Goal: Check status: Check status

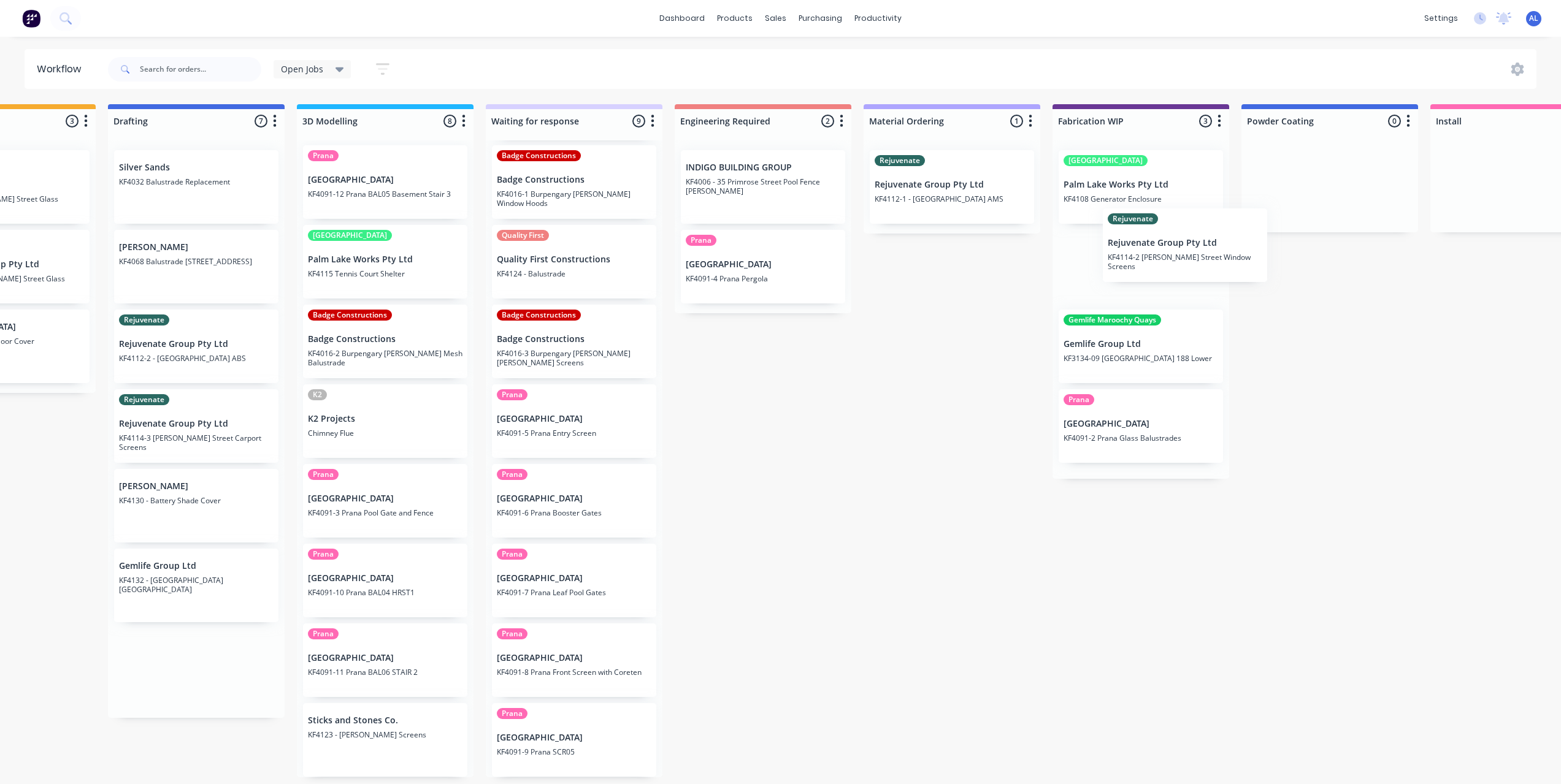
scroll to position [3, 303]
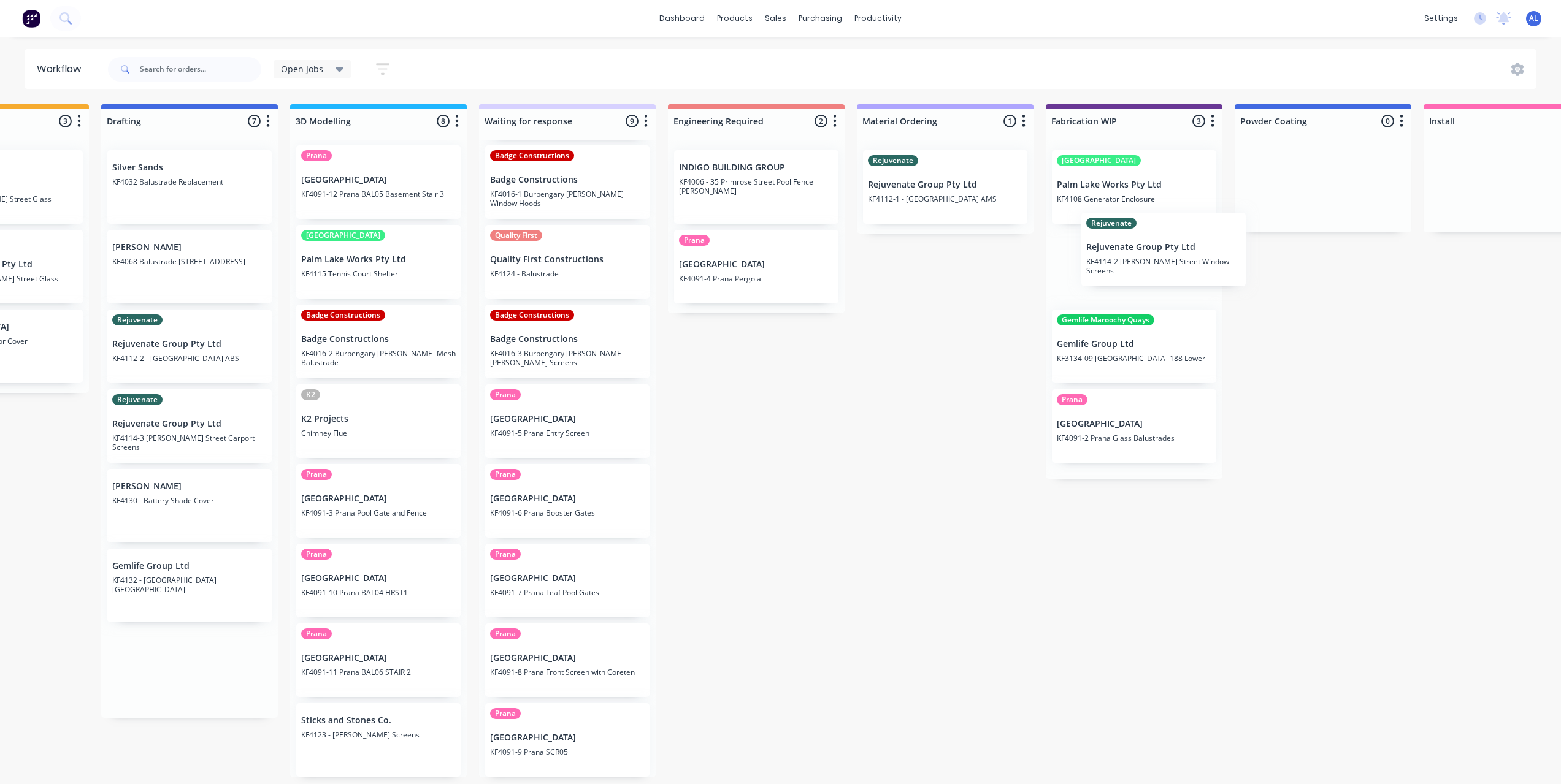
drag, startPoint x: 177, startPoint y: 429, endPoint x: 1158, endPoint y: 255, distance: 996.3
click at [1158, 255] on div "Submitted 8 Status colour #273444 hex #273444 Save Cancel Summaries Total order…" at bounding box center [1155, 441] width 2935 height 673
click at [833, 400] on div "Submitted 8 Status colour #273444 hex #273444 Save Cancel Summaries Total order…" at bounding box center [1155, 441] width 2935 height 673
click at [883, 463] on div "Submitted 8 Status colour #273444 hex #273444 Save Cancel Summaries Total order…" at bounding box center [1155, 441] width 2935 height 673
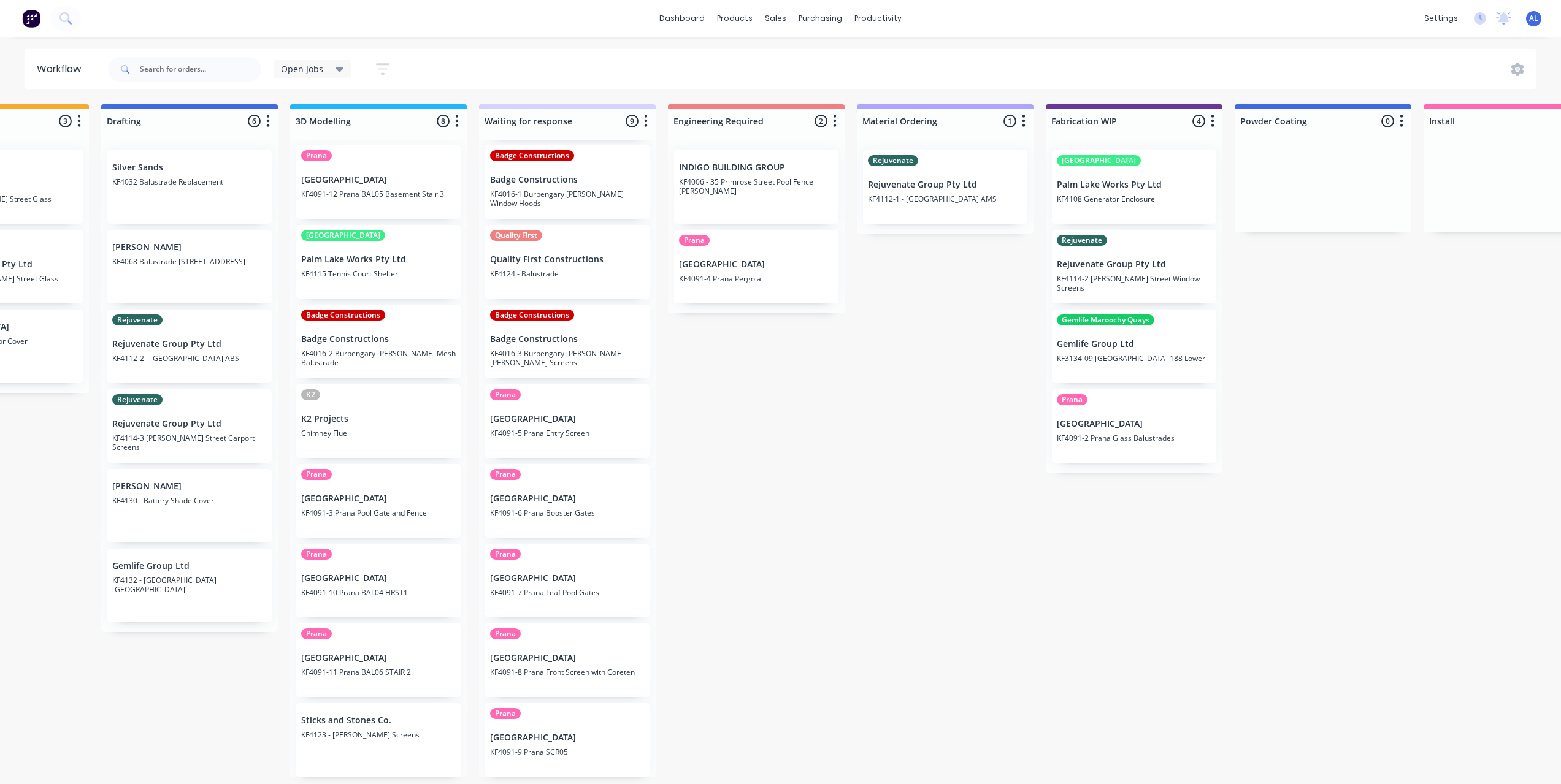
click at [962, 361] on div "Submitted 8 Status colour #273444 hex #273444 Save Cancel Summaries Total order…" at bounding box center [1155, 441] width 2935 height 673
click at [779, 405] on div "Submitted 8 Status colour #273444 hex #273444 Save Cancel Summaries Total order…" at bounding box center [1155, 441] width 2935 height 673
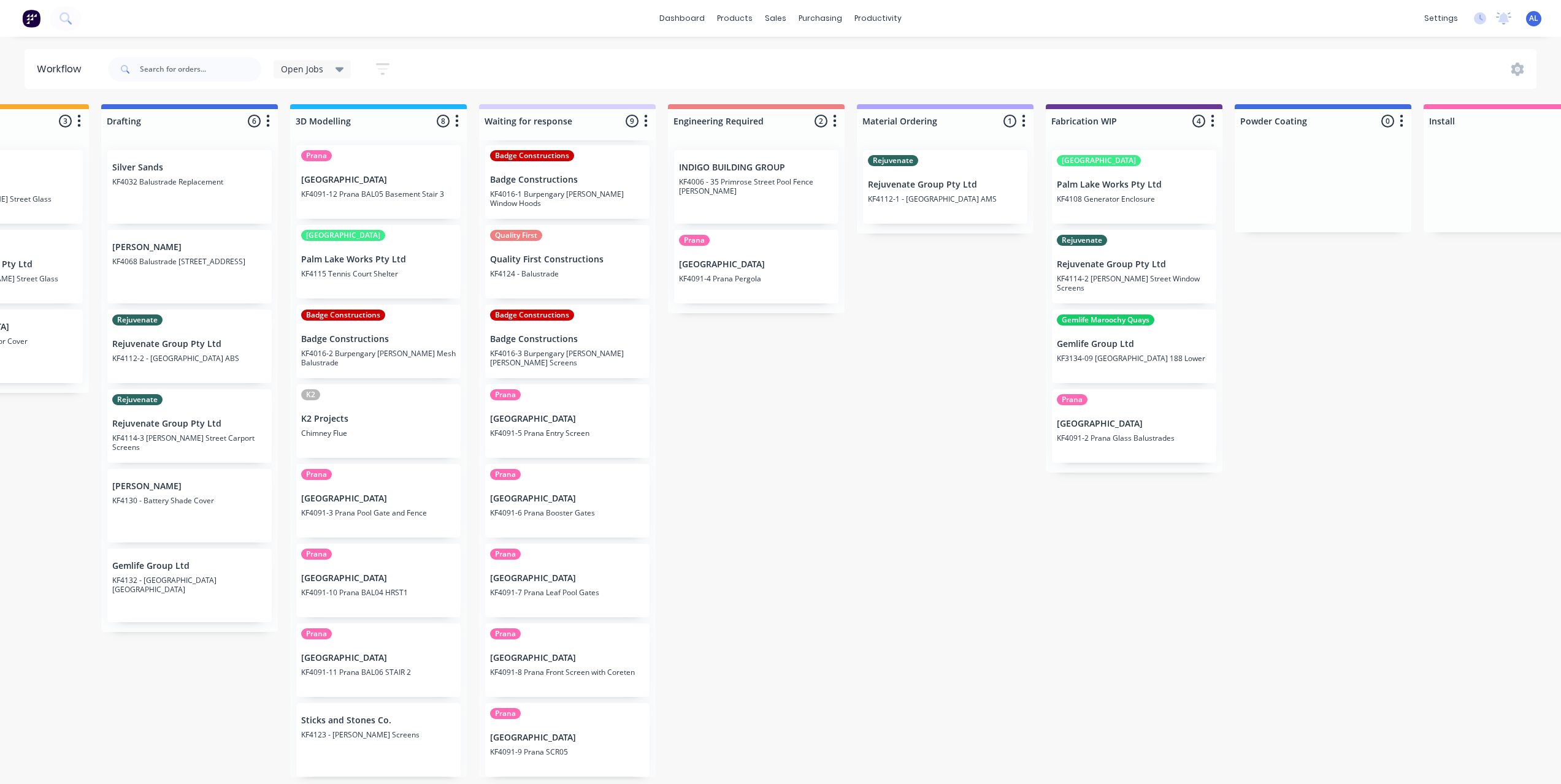
click at [730, 514] on div "Submitted 8 Status colour #273444 hex #273444 Save Cancel Summaries Total order…" at bounding box center [1155, 441] width 2935 height 673
click at [742, 488] on div "Submitted 8 Status colour #273444 hex #273444 Save Cancel Summaries Total order…" at bounding box center [1155, 441] width 2935 height 673
click at [817, 481] on div "Submitted 8 Status colour #273444 hex #273444 Save Cancel Summaries Total order…" at bounding box center [1155, 441] width 2935 height 673
click at [730, 340] on div "Submitted 8 Status colour #273444 hex #273444 Save Cancel Summaries Total order…" at bounding box center [1155, 441] width 2935 height 673
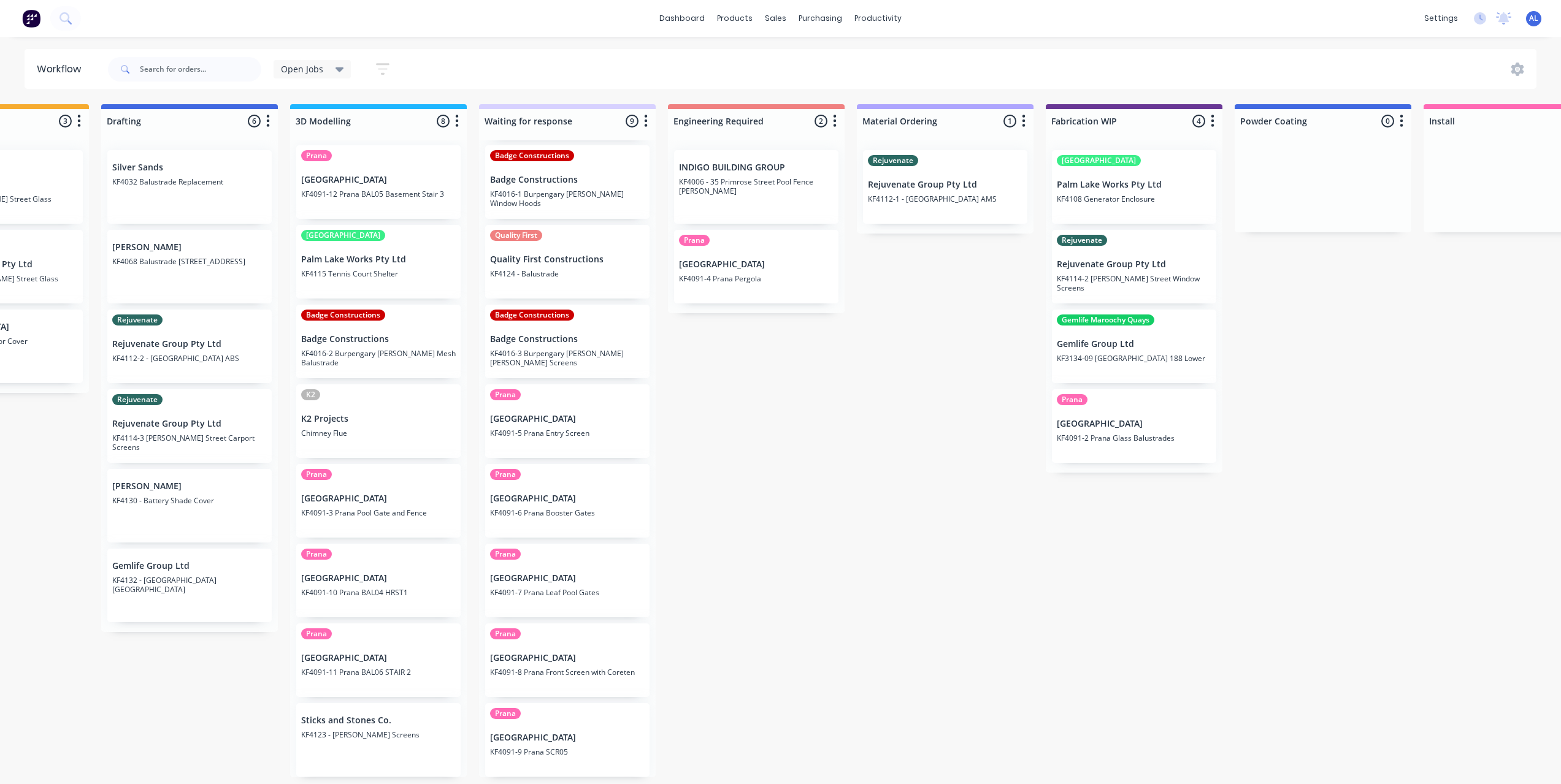
click at [766, 406] on div "Submitted 8 Status colour #273444 hex #273444 Save Cancel Summaries Total order…" at bounding box center [1155, 441] width 2935 height 673
click at [900, 388] on div "Submitted 8 Status colour #273444 hex #273444 Save Cancel Summaries Total order…" at bounding box center [1155, 441] width 2935 height 673
click at [701, 343] on div "Submitted 8 Status colour #273444 hex #273444 Save Cancel Summaries Total order…" at bounding box center [1155, 441] width 2935 height 673
click at [811, 337] on div "Submitted 8 Status colour #273444 hex #273444 Save Cancel Summaries Total order…" at bounding box center [1155, 441] width 2935 height 673
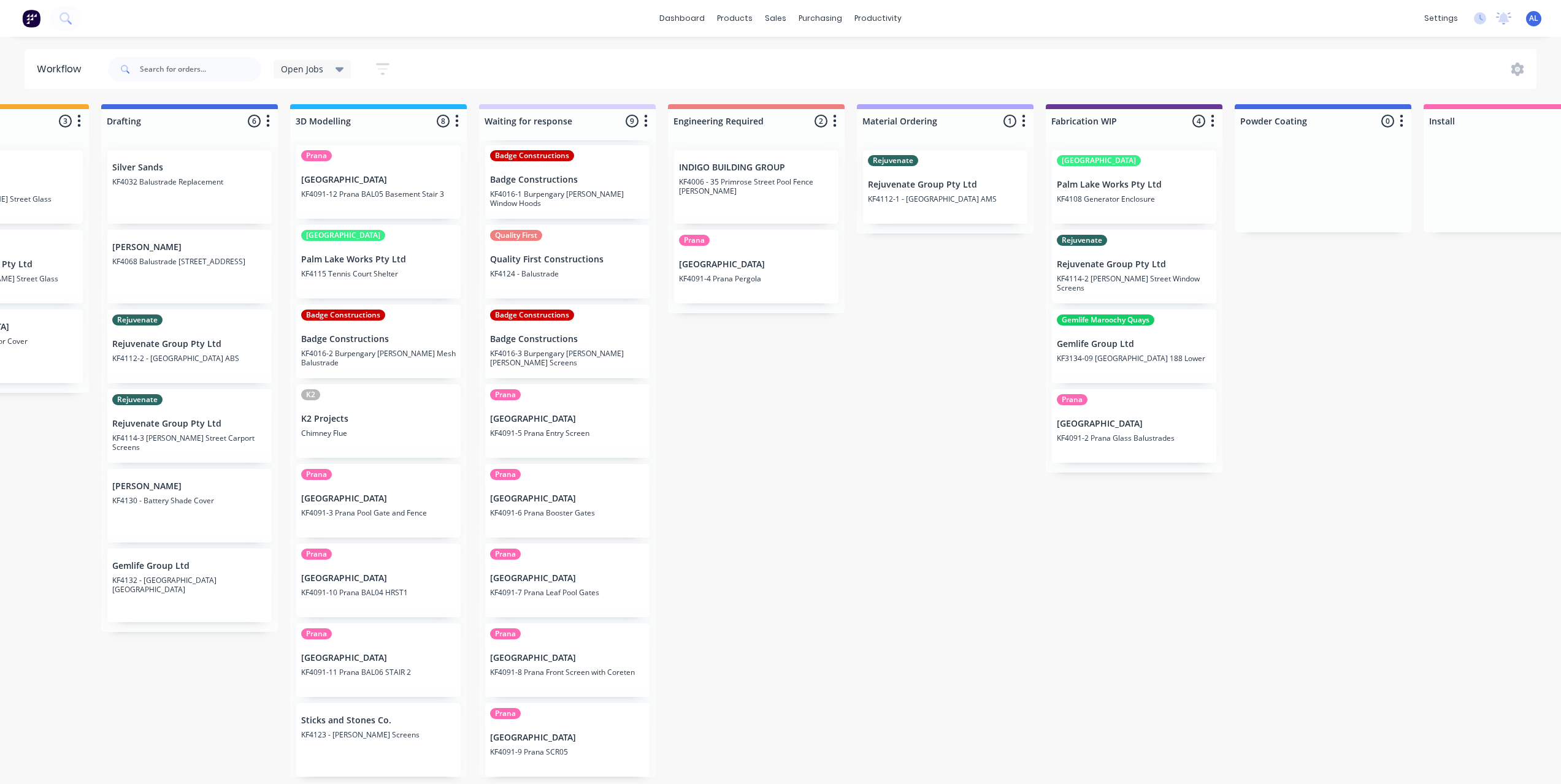
scroll to position [0, 303]
click at [690, 358] on div "Submitted 8 Status colour #273444 hex #273444 Save Cancel Summaries Total order…" at bounding box center [1155, 441] width 2935 height 673
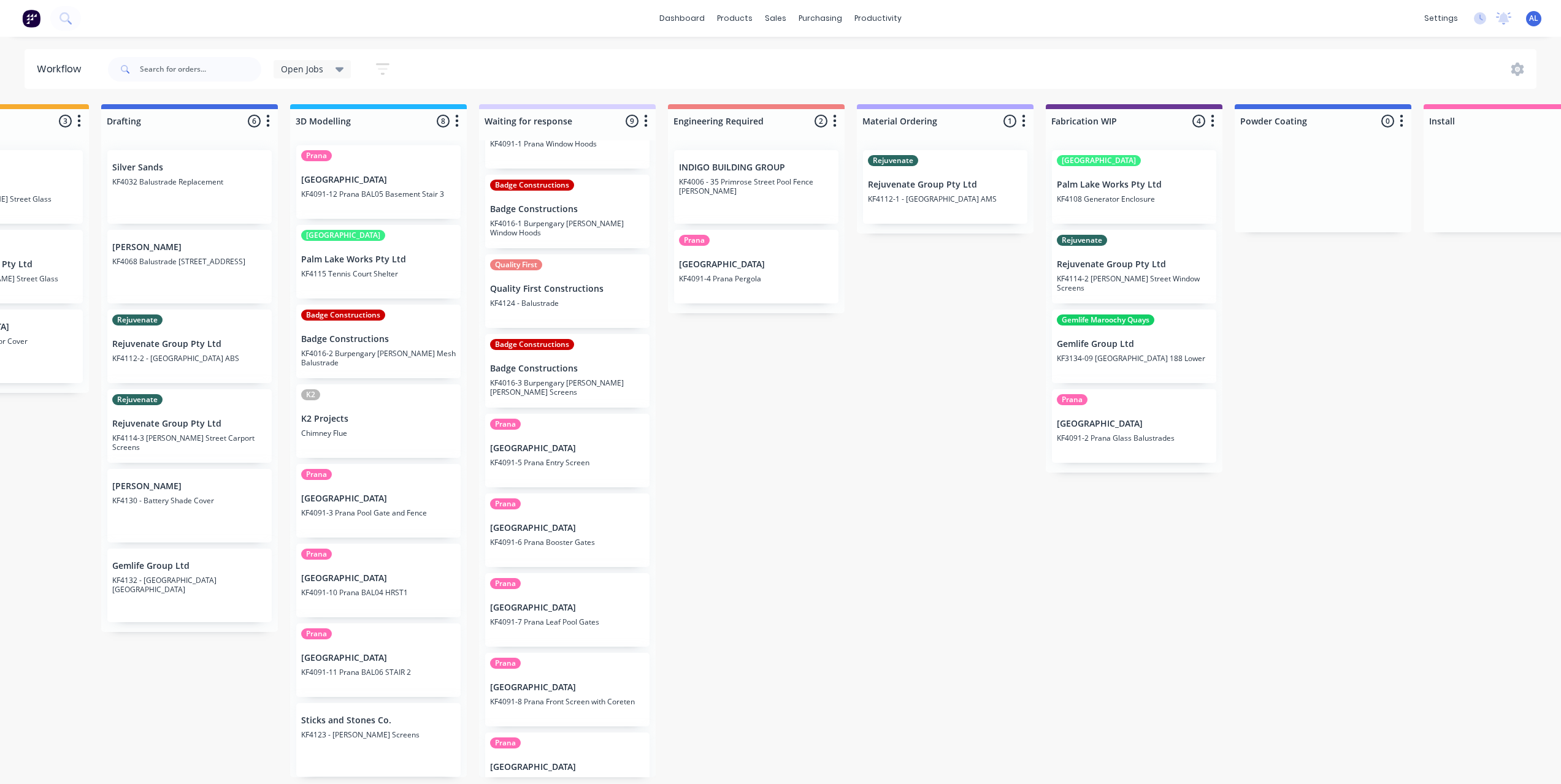
scroll to position [0, 0]
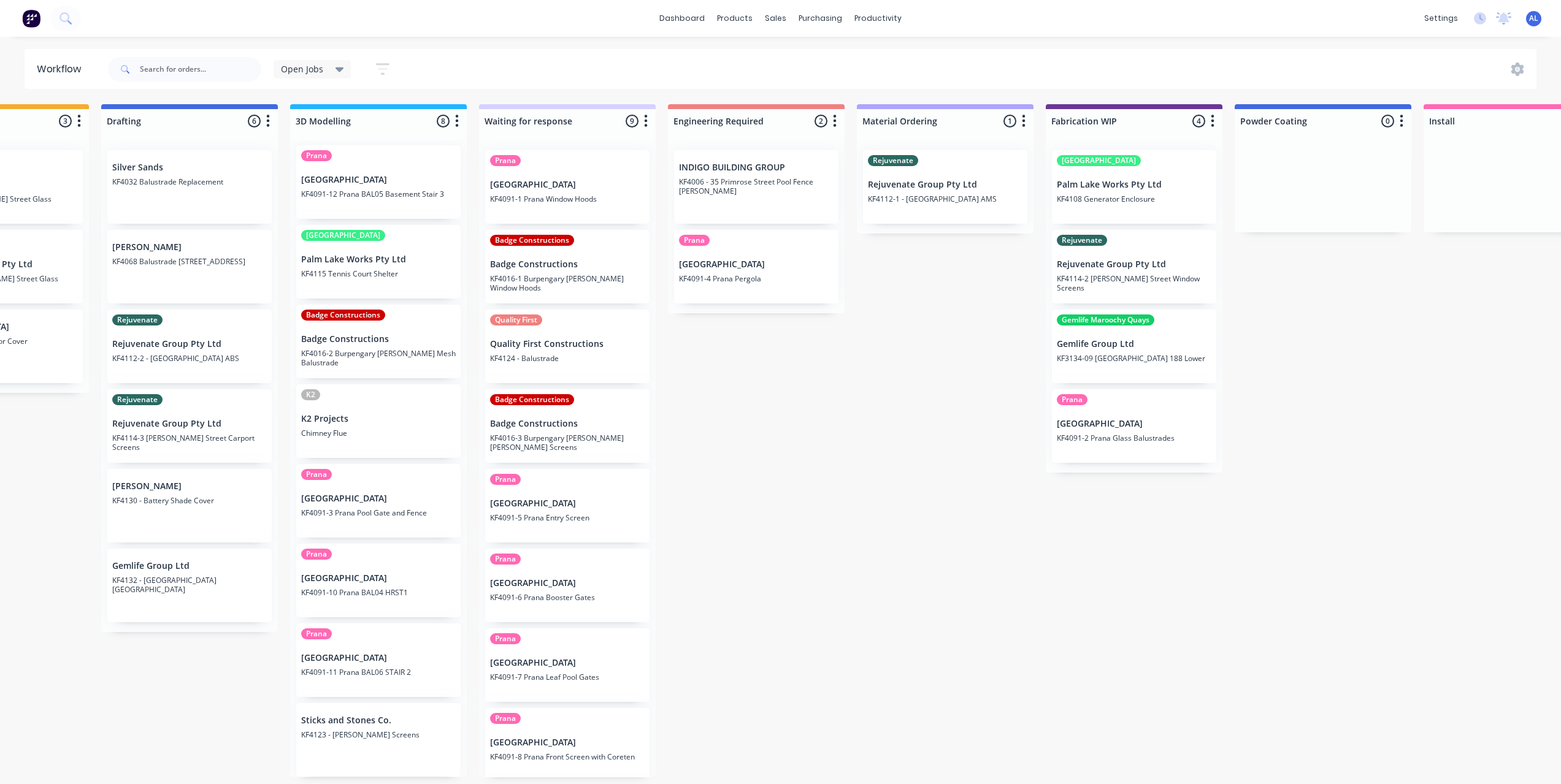
click at [693, 391] on div "Submitted 8 Status colour #273444 hex #273444 Save Cancel Summaries Total order…" at bounding box center [1155, 441] width 2935 height 673
click at [661, 348] on div "Submitted 8 Status colour #273444 hex #273444 Save Cancel Summaries Total order…" at bounding box center [1155, 441] width 2935 height 673
click at [672, 348] on div "Submitted 8 Status colour #273444 hex #273444 Save Cancel Summaries Total order…" at bounding box center [1155, 441] width 2935 height 673
click at [675, 351] on div "Submitted 8 Status colour #273444 hex #273444 Save Cancel Summaries Total order…" at bounding box center [1155, 441] width 2935 height 673
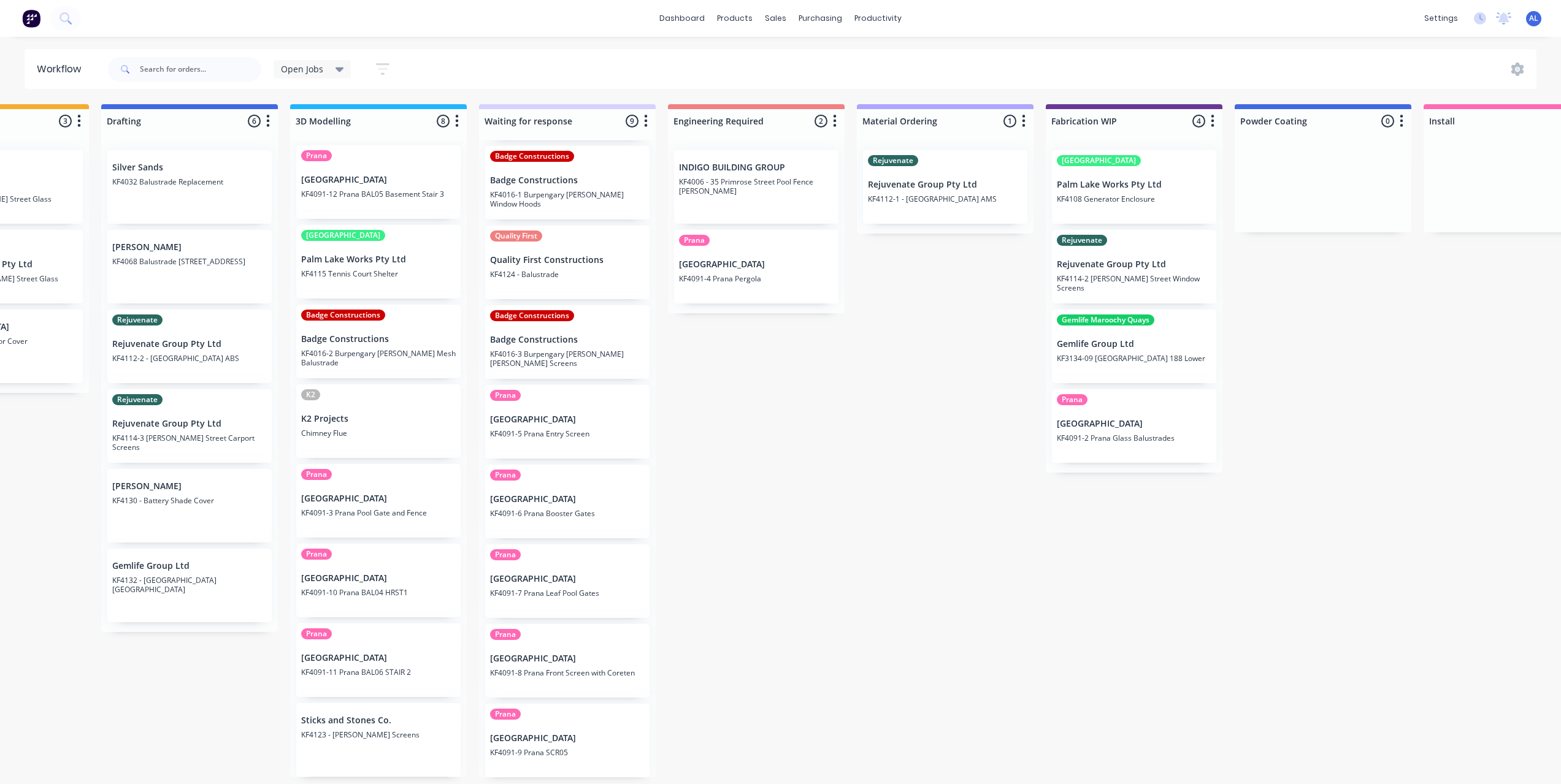
scroll to position [84, 0]
